Goal: Communication & Community: Ask a question

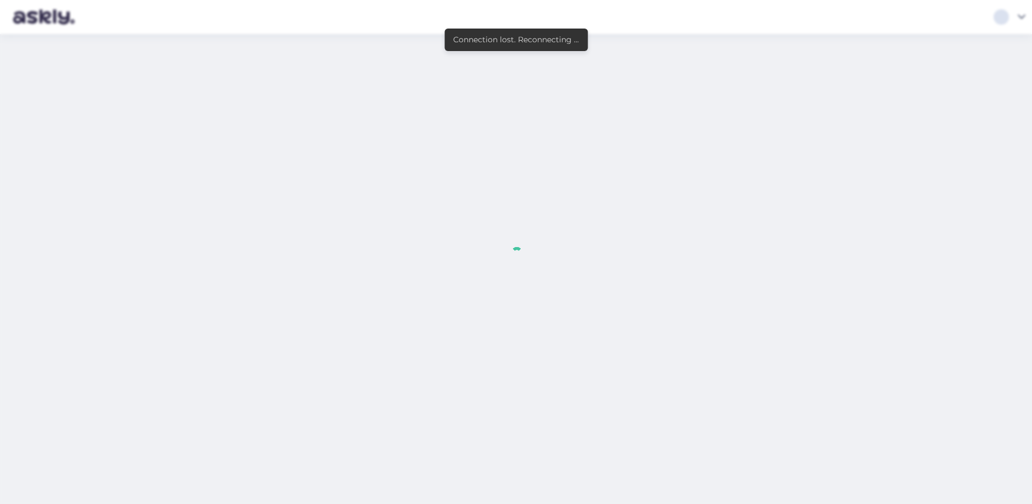
click at [491, 40] on div "Connection lost. Reconnecting ..." at bounding box center [516, 40] width 126 height 12
click at [67, 21] on div at bounding box center [516, 252] width 1032 height 504
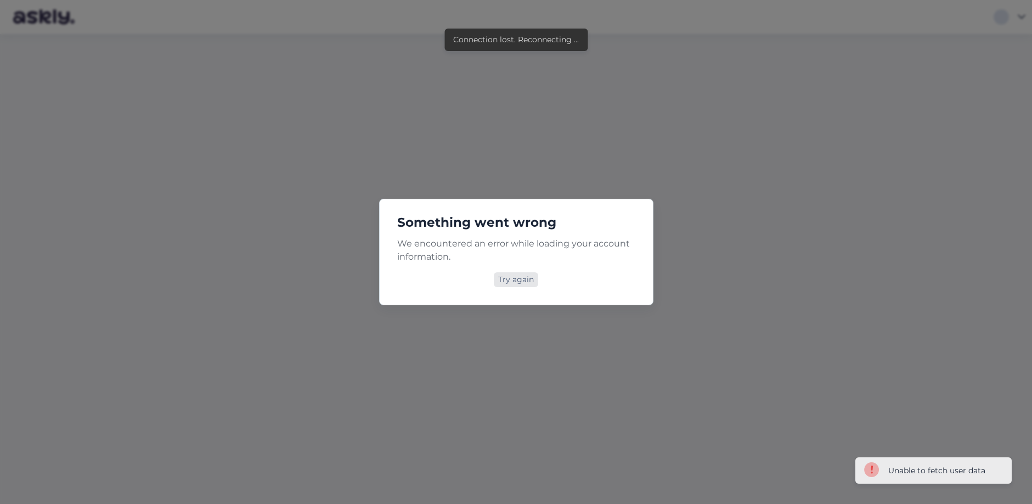
click at [511, 277] on div "Try again" at bounding box center [516, 279] width 44 height 15
click at [519, 278] on div "Try again" at bounding box center [516, 279] width 44 height 15
click at [514, 279] on div "Try again" at bounding box center [516, 279] width 44 height 15
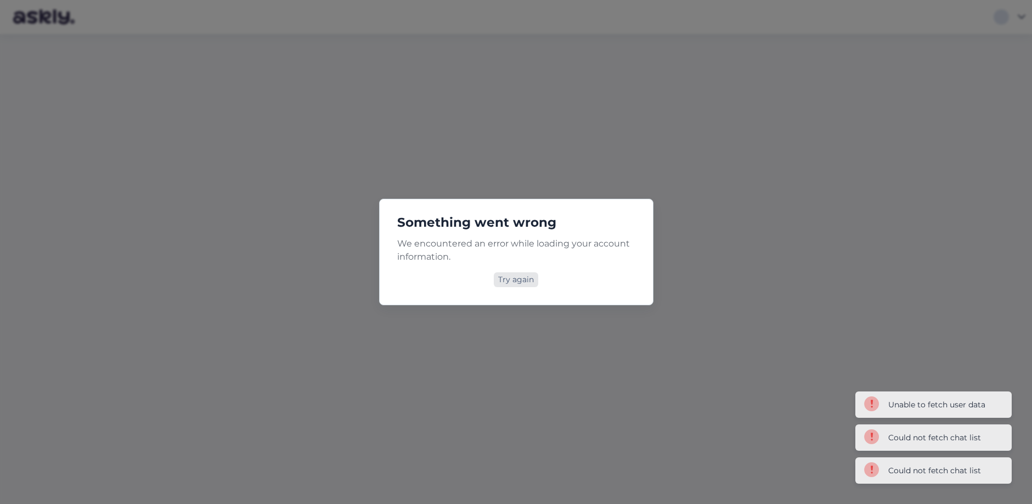
click at [525, 284] on div "Try again" at bounding box center [516, 279] width 44 height 15
click at [277, 298] on div "Something went wrong We encountered an error while loading your account informa…" at bounding box center [516, 252] width 1032 height 504
click at [294, 296] on div "Something went wrong We encountered an error while loading your account informa…" at bounding box center [516, 252] width 1032 height 504
